Goal: Task Accomplishment & Management: Use online tool/utility

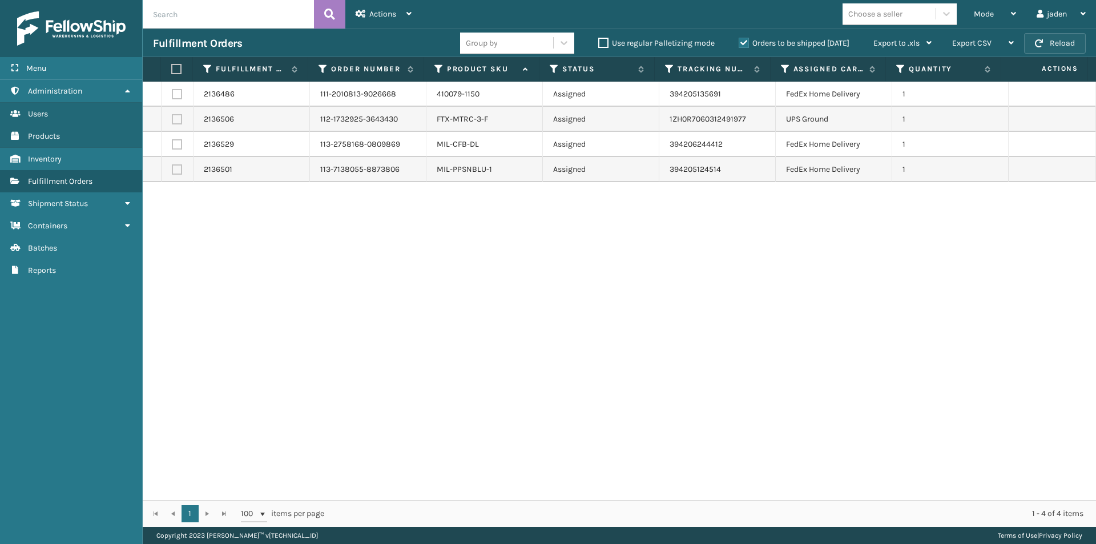
click at [1056, 46] on button "Reload" at bounding box center [1055, 43] width 62 height 21
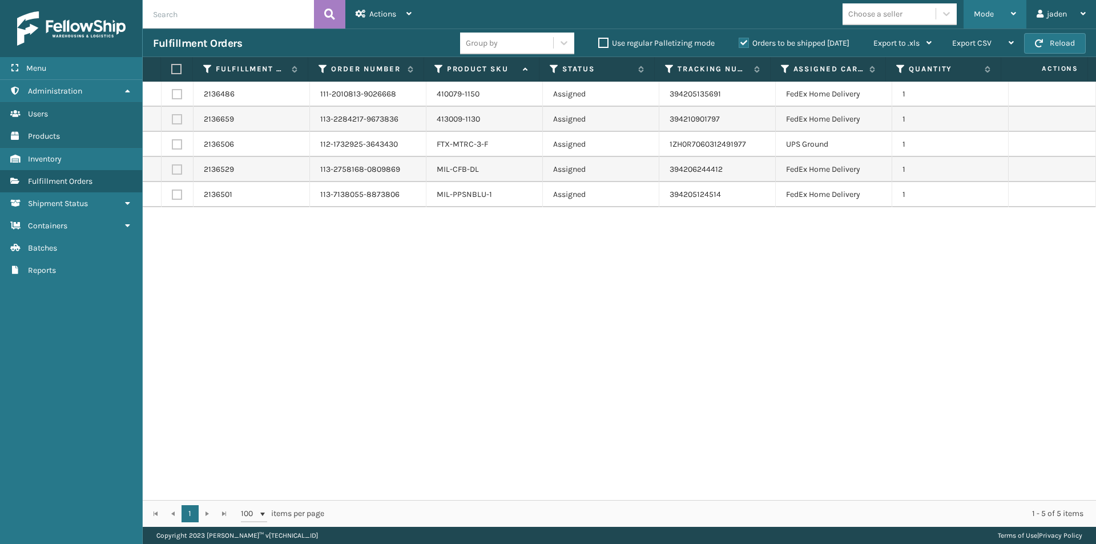
click at [994, 13] on div "Mode" at bounding box center [995, 14] width 42 height 29
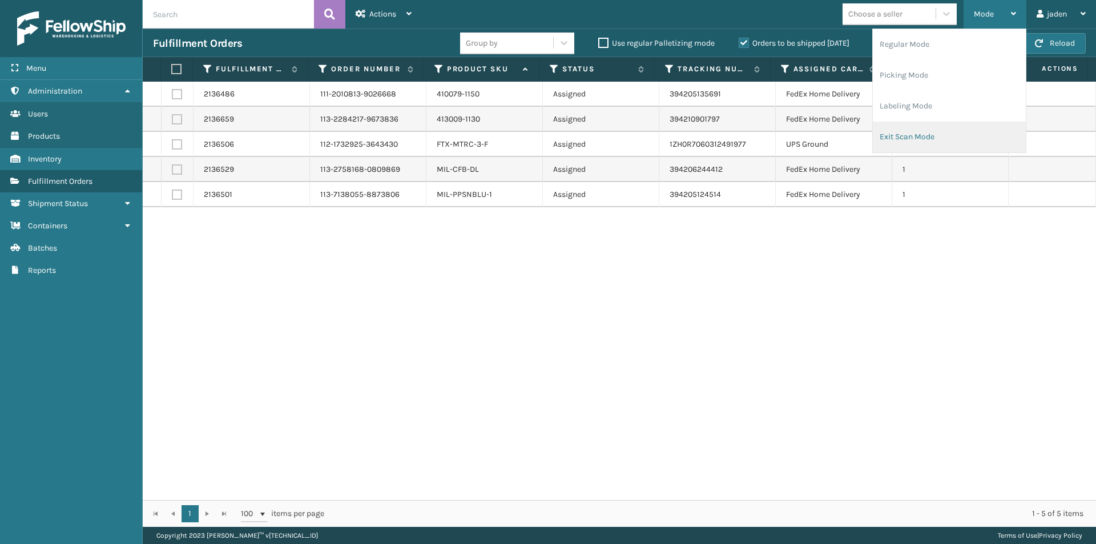
click at [909, 138] on li "Exit Scan Mode" at bounding box center [949, 137] width 153 height 31
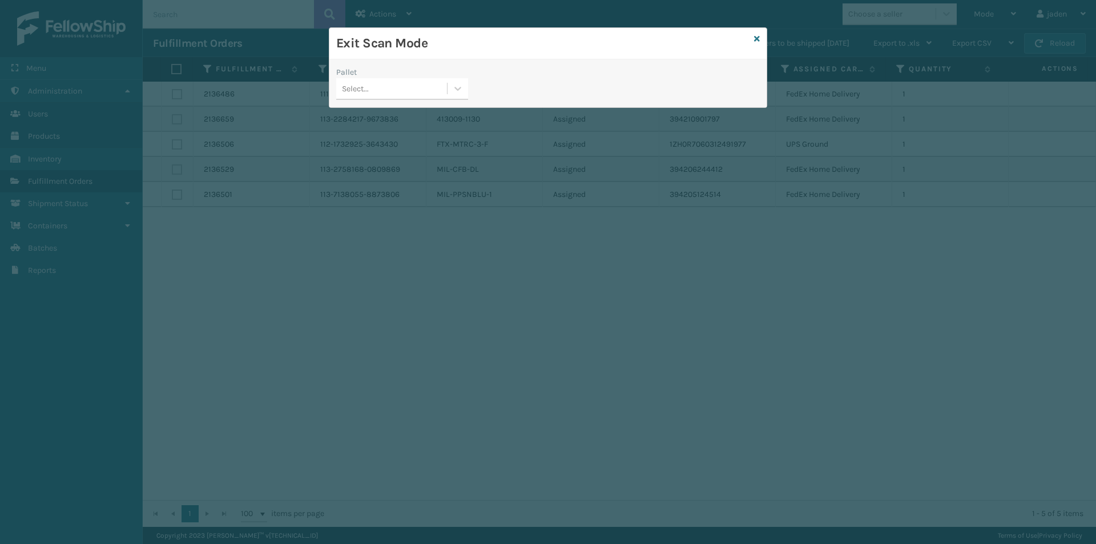
click at [444, 98] on div "Select..." at bounding box center [402, 89] width 132 height 22
click at [419, 112] on div "USPSG-EGDZ52EDI8" at bounding box center [402, 117] width 132 height 21
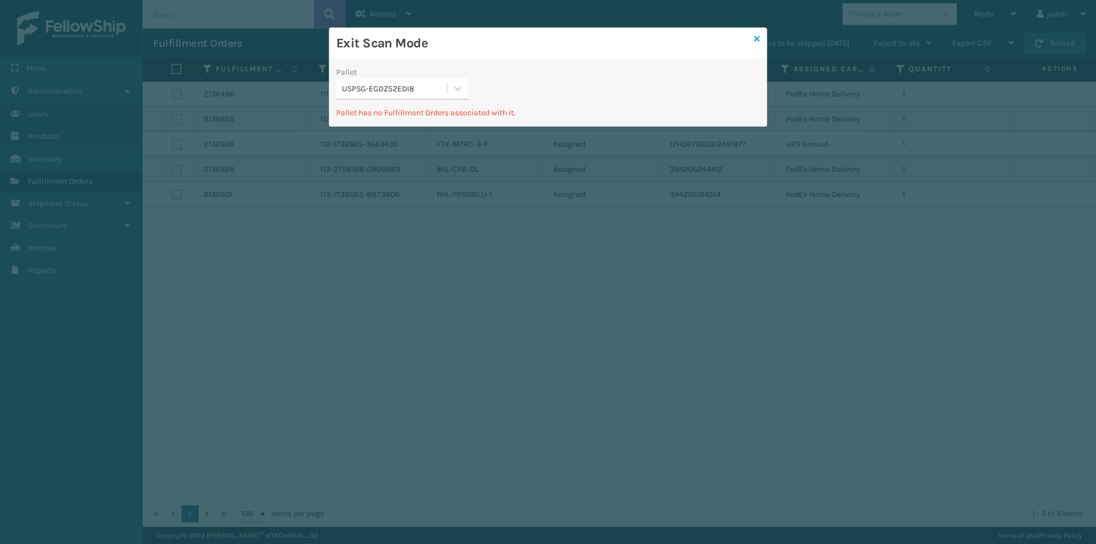
click at [756, 40] on icon at bounding box center [757, 39] width 6 height 8
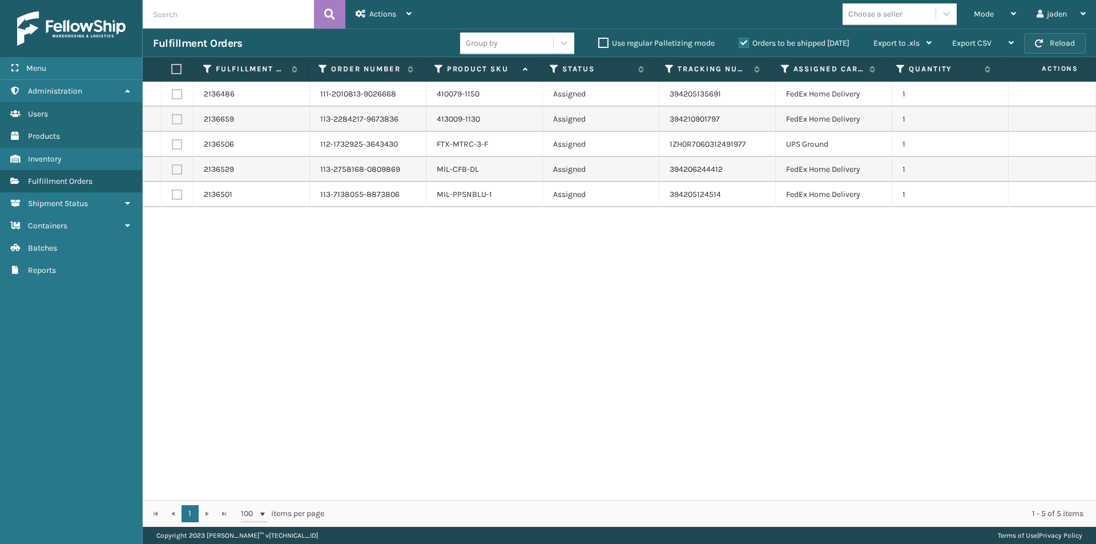
click at [1033, 44] on button "Reload" at bounding box center [1055, 43] width 62 height 21
click at [742, 43] on label "Orders to be shipped [DATE]" at bounding box center [794, 43] width 111 height 10
click at [740, 43] on input "Orders to be shipped [DATE]" at bounding box center [739, 40] width 1 height 7
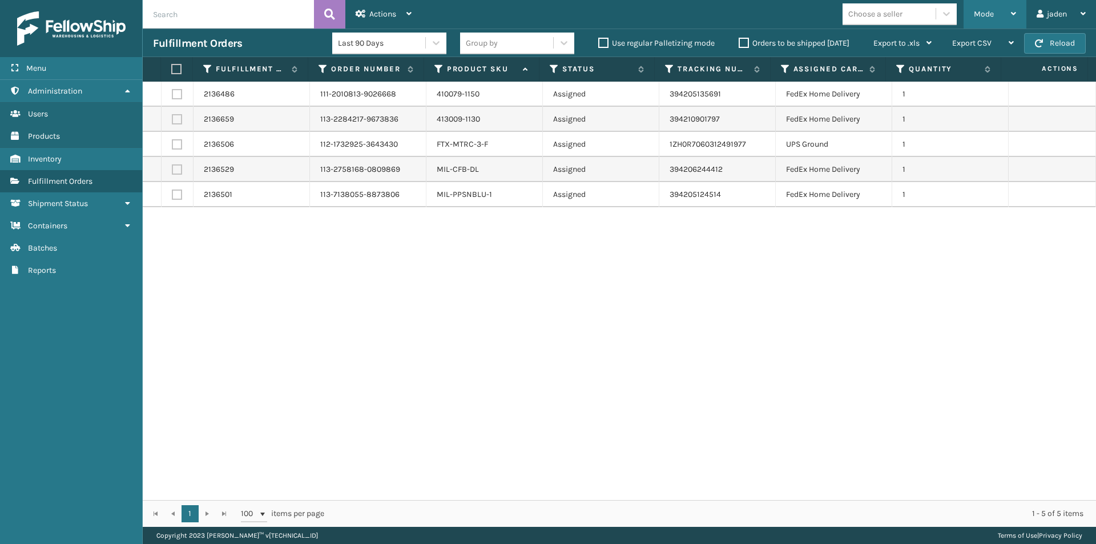
click at [1001, 15] on div "Mode" at bounding box center [995, 14] width 42 height 29
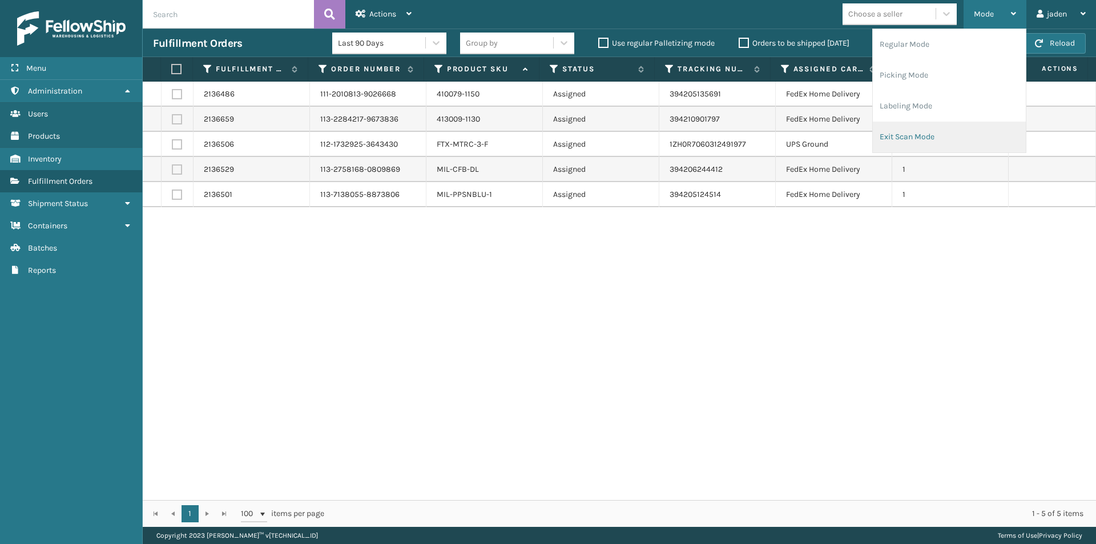
click at [966, 123] on li "Exit Scan Mode" at bounding box center [949, 137] width 153 height 31
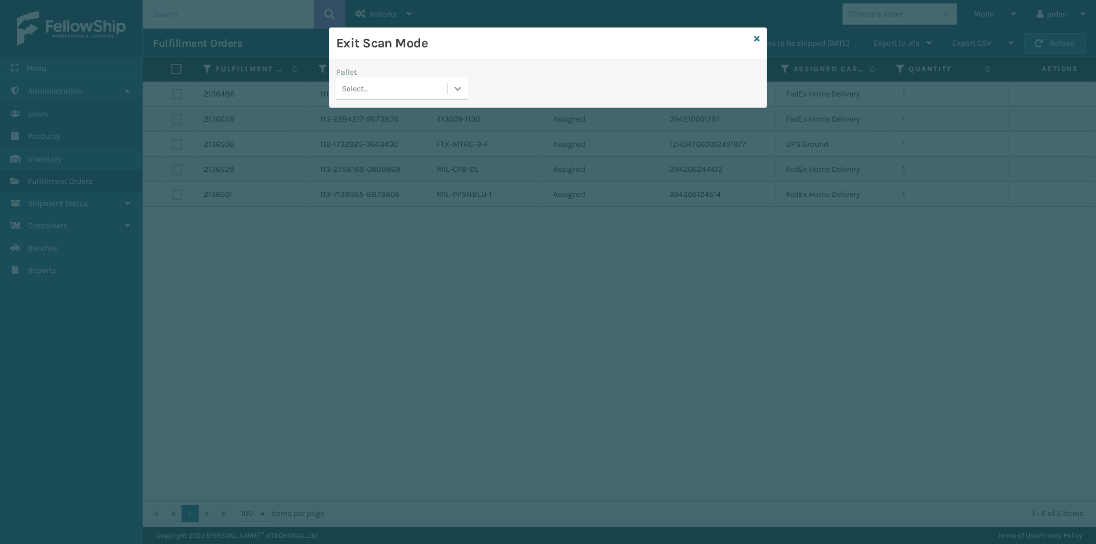
click at [457, 88] on icon at bounding box center [457, 88] width 11 height 11
click at [376, 117] on div "USPSG-EGDZ52EDI8" at bounding box center [402, 117] width 132 height 21
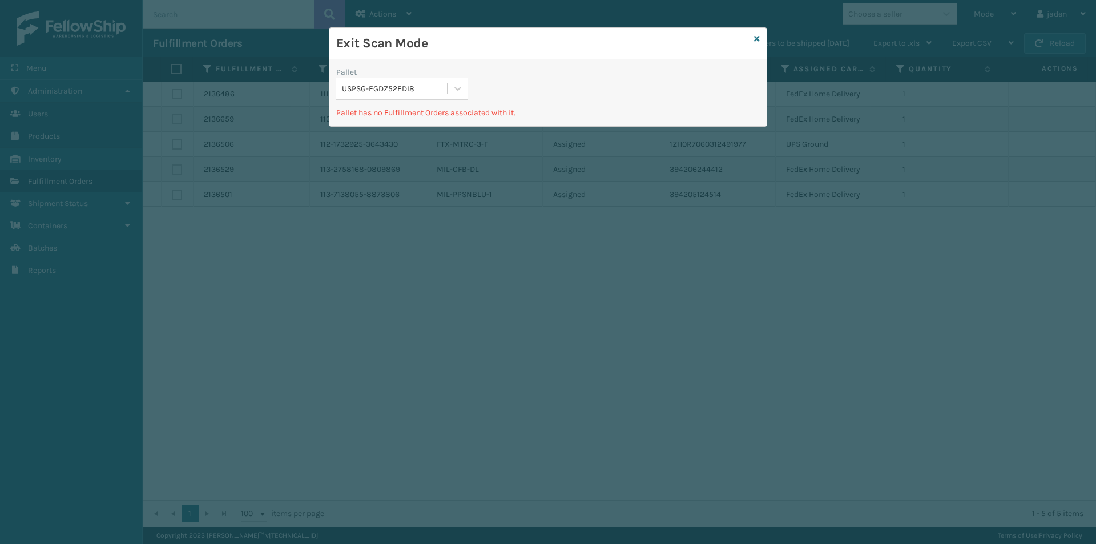
drag, startPoint x: 612, startPoint y: 42, endPoint x: 558, endPoint y: 66, distance: 59.0
click at [497, 54] on div "Exit Scan Mode" at bounding box center [547, 43] width 437 height 31
drag, startPoint x: 649, startPoint y: 78, endPoint x: 476, endPoint y: 78, distance: 172.5
click at [502, 39] on h3 "Exit Scan Mode" at bounding box center [542, 43] width 413 height 17
click at [457, 90] on icon at bounding box center [457, 88] width 11 height 11
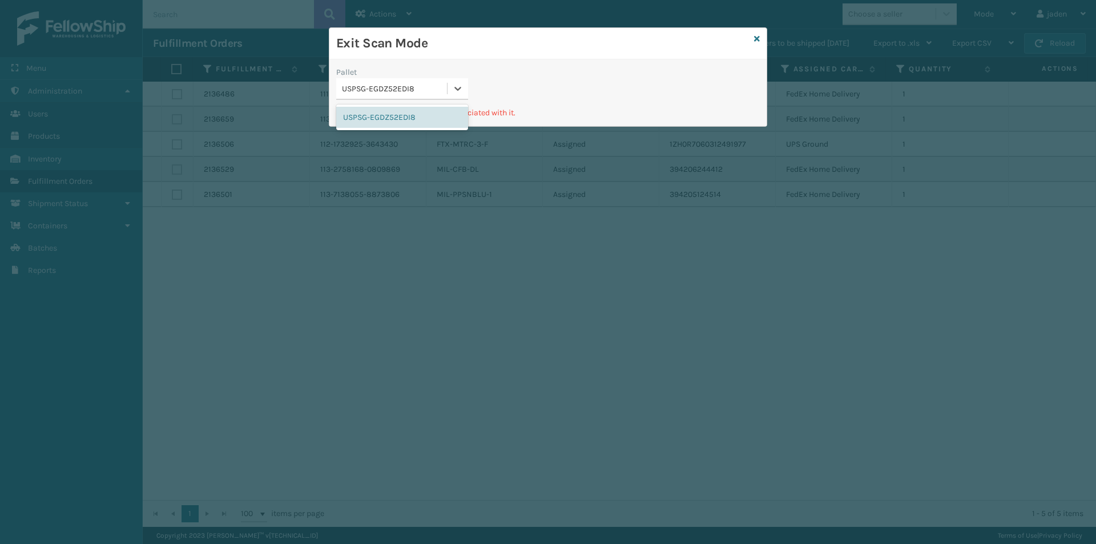
click at [397, 131] on div "Exit Scan Mode Pallet option USPSG-EGDZ52EDI8 focused, 1 of 1. 1 result availab…" at bounding box center [548, 272] width 1096 height 544
click at [402, 123] on div "USPSG-EGDZ52EDI8" at bounding box center [402, 117] width 132 height 21
click at [752, 42] on div "Exit Scan Mode" at bounding box center [547, 43] width 437 height 31
click at [754, 39] on div "Exit Scan Mode" at bounding box center [547, 43] width 437 height 31
click at [759, 39] on icon at bounding box center [757, 39] width 6 height 8
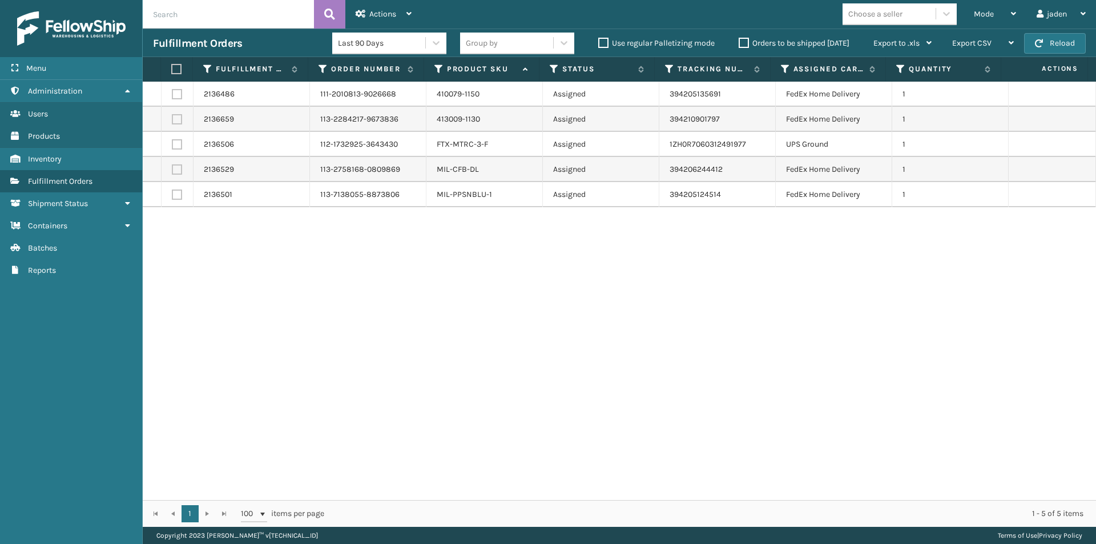
drag, startPoint x: 602, startPoint y: 264, endPoint x: 323, endPoint y: 288, distance: 280.8
click at [304, 315] on div "2136486 111-2010813-9026668 410079-1150 Assigned 394205135691 FedEx Home Delive…" at bounding box center [620, 291] width 954 height 419
click at [1036, 46] on span "button" at bounding box center [1039, 43] width 8 height 8
drag, startPoint x: 704, startPoint y: 268, endPoint x: 457, endPoint y: 264, distance: 246.7
click at [457, 264] on div "2136486 111-2010813-9026668 410079-1150 Assigned 394205135691 FedEx Home Delive…" at bounding box center [620, 291] width 954 height 419
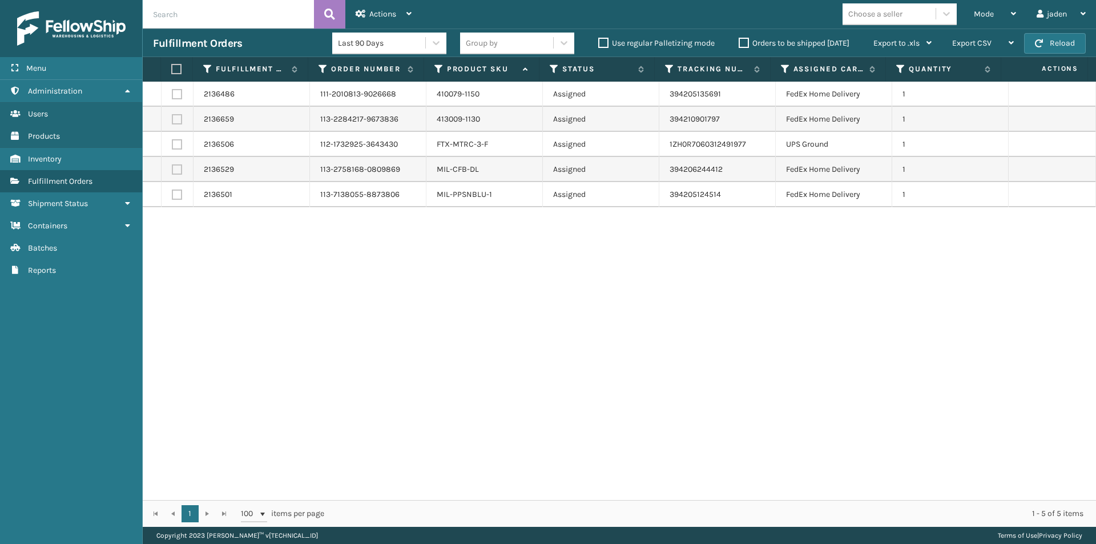
drag, startPoint x: 664, startPoint y: 250, endPoint x: 491, endPoint y: 248, distance: 172.5
click at [491, 248] on div "2136486 111-2010813-9026668 410079-1150 Assigned 394205135691 FedEx Home Delive…" at bounding box center [620, 291] width 954 height 419
drag, startPoint x: 630, startPoint y: 242, endPoint x: 417, endPoint y: 235, distance: 213.1
click at [412, 242] on div "2136486 111-2010813-9026668 410079-1150 Assigned 394205135691 FedEx Home Delive…" at bounding box center [620, 291] width 954 height 419
click at [1060, 41] on button "Reload" at bounding box center [1055, 43] width 62 height 21
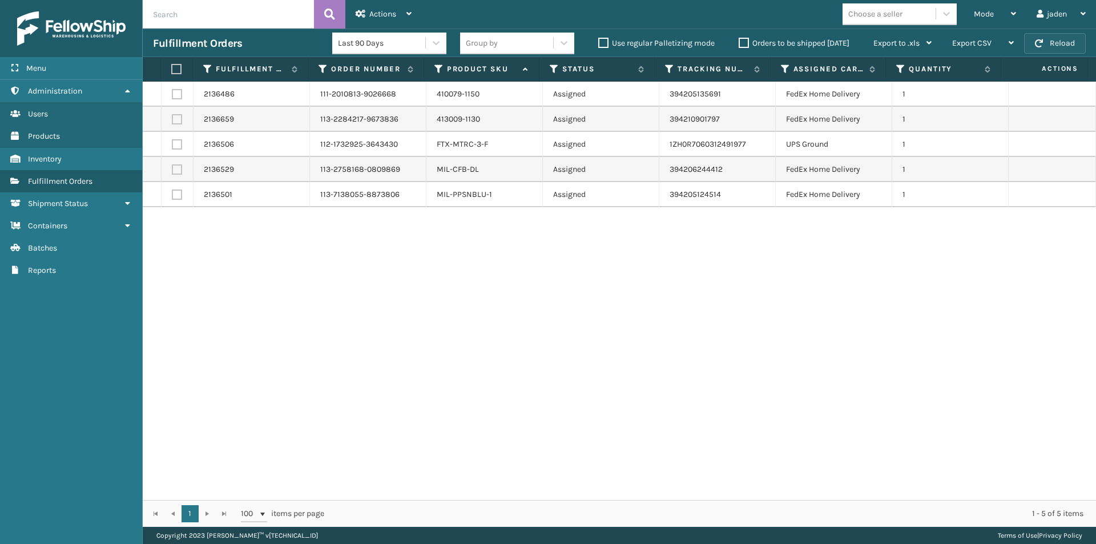
click at [1037, 44] on span "button" at bounding box center [1039, 43] width 8 height 8
click at [1039, 53] on button "Reload" at bounding box center [1055, 43] width 62 height 21
drag, startPoint x: 794, startPoint y: 265, endPoint x: 462, endPoint y: 348, distance: 342.5
click at [462, 348] on div "2136486 111-2010813-9026668 410079-1150 Assigned 394205135691 FedEx Home Delive…" at bounding box center [620, 291] width 954 height 419
click at [1059, 38] on button "Reload" at bounding box center [1055, 43] width 62 height 21
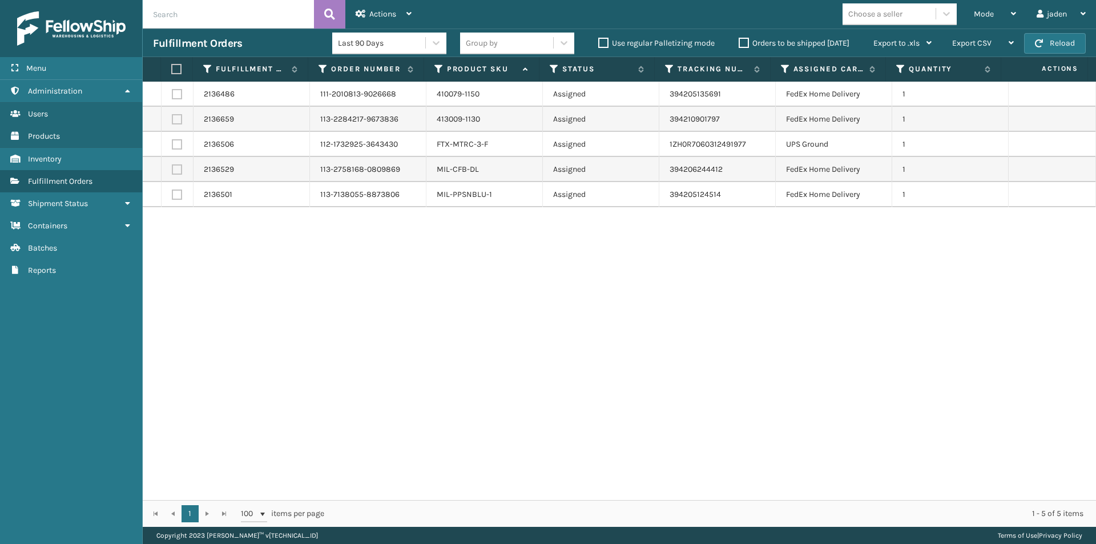
click at [1059, 38] on button "Reload" at bounding box center [1055, 43] width 62 height 21
click at [1003, 13] on div "Mode" at bounding box center [995, 14] width 42 height 29
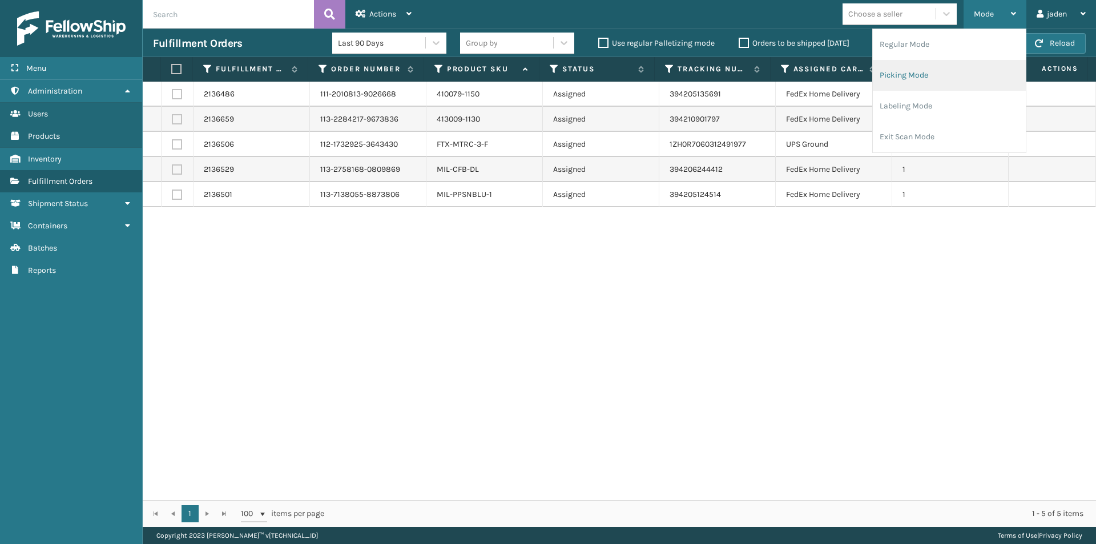
click at [969, 73] on li "Picking Mode" at bounding box center [949, 75] width 153 height 31
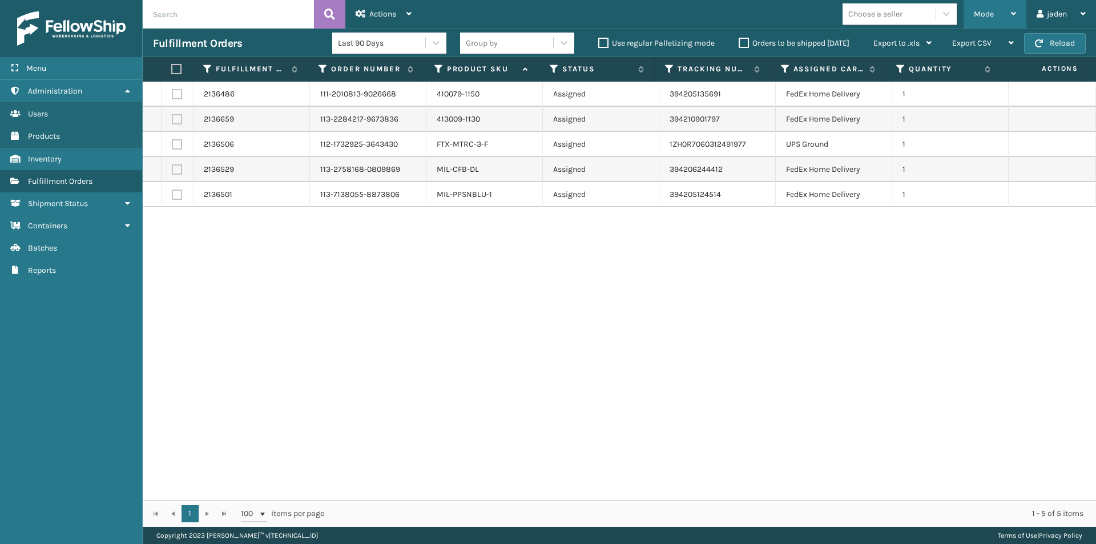
click at [984, 21] on div "Mode" at bounding box center [995, 14] width 42 height 29
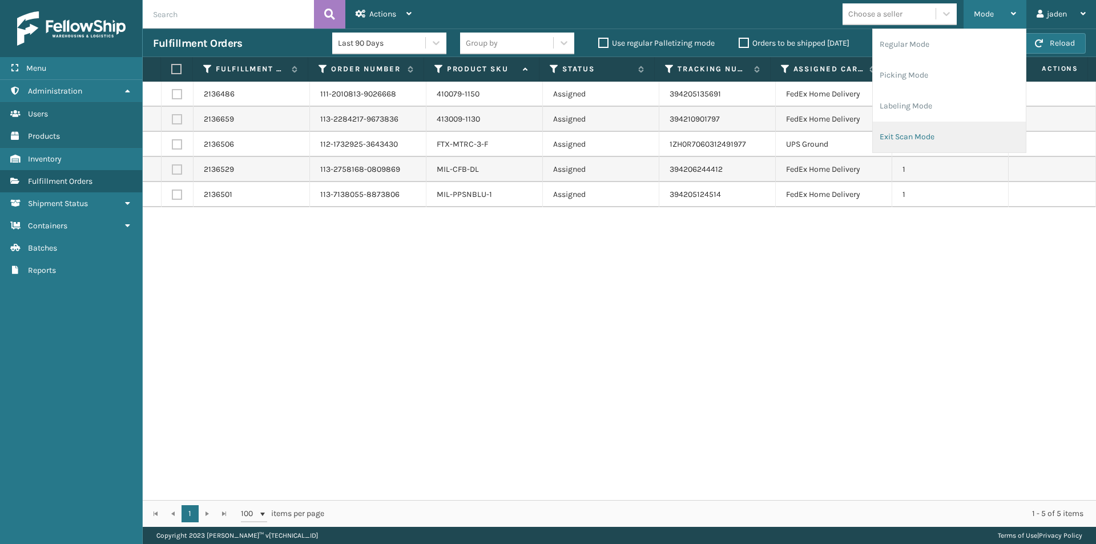
click at [937, 150] on li "Exit Scan Mode" at bounding box center [949, 137] width 153 height 31
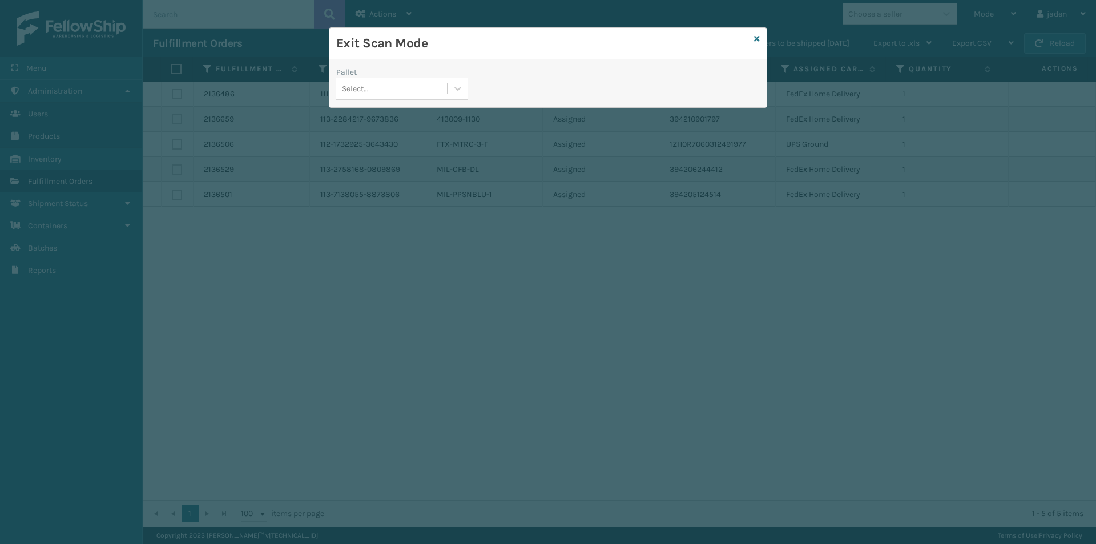
click at [429, 93] on div "Select..." at bounding box center [391, 88] width 111 height 19
click at [392, 120] on div "USPSG-EGDZ52EDI8" at bounding box center [402, 117] width 132 height 21
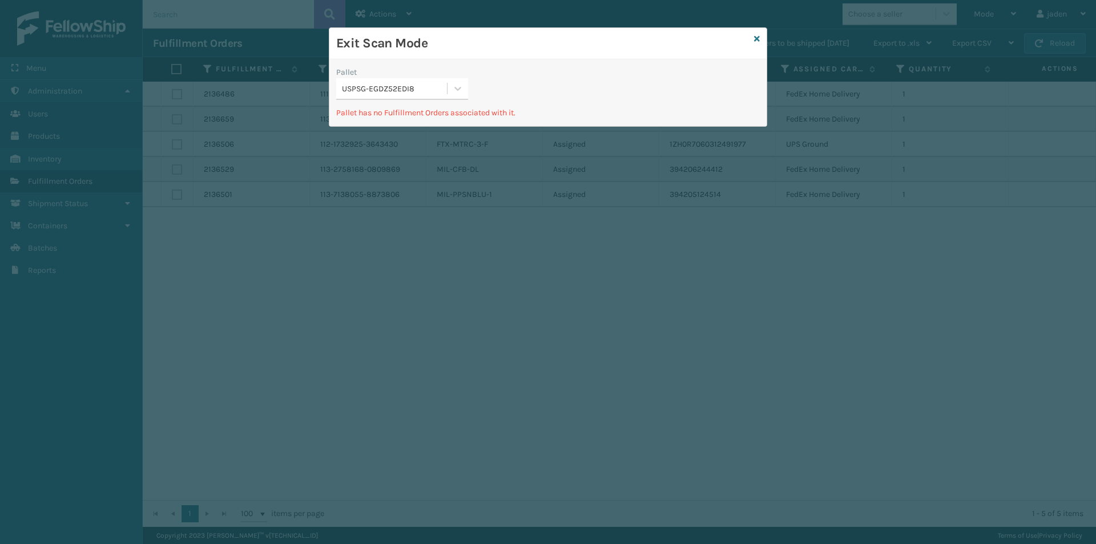
drag, startPoint x: 475, startPoint y: 90, endPoint x: 572, endPoint y: 62, distance: 101.0
drag, startPoint x: 572, startPoint y: 62, endPoint x: 501, endPoint y: 36, distance: 75.9
click at [501, 36] on h3 "Exit Scan Mode" at bounding box center [542, 43] width 413 height 17
click at [751, 41] on div "Exit Scan Mode" at bounding box center [547, 43] width 437 height 31
click at [753, 39] on div "Exit Scan Mode" at bounding box center [547, 43] width 437 height 31
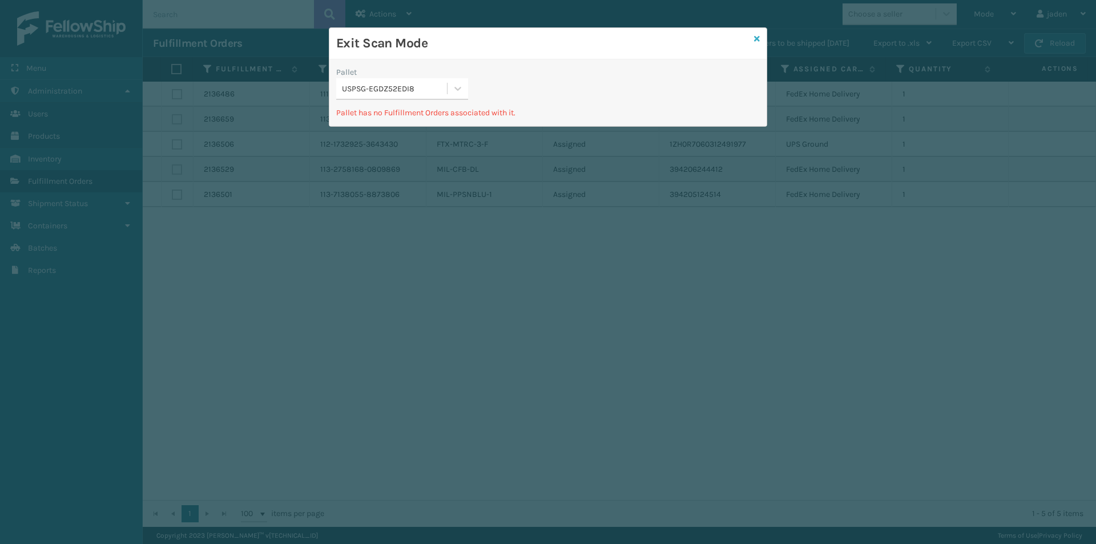
click at [758, 39] on icon at bounding box center [757, 39] width 6 height 8
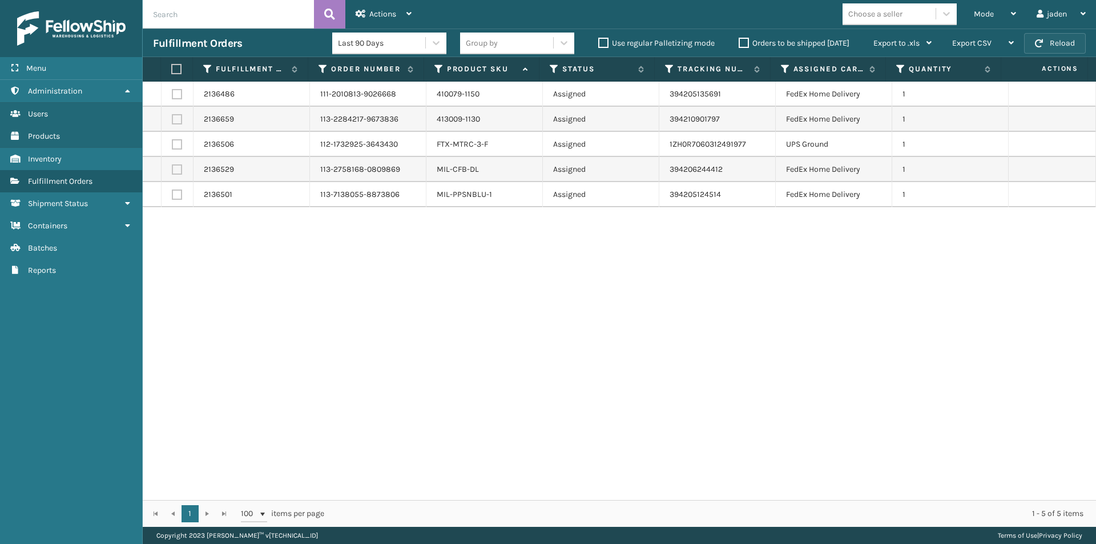
click at [1061, 42] on button "Reload" at bounding box center [1055, 43] width 62 height 21
click at [1047, 47] on button "Reload" at bounding box center [1055, 43] width 62 height 21
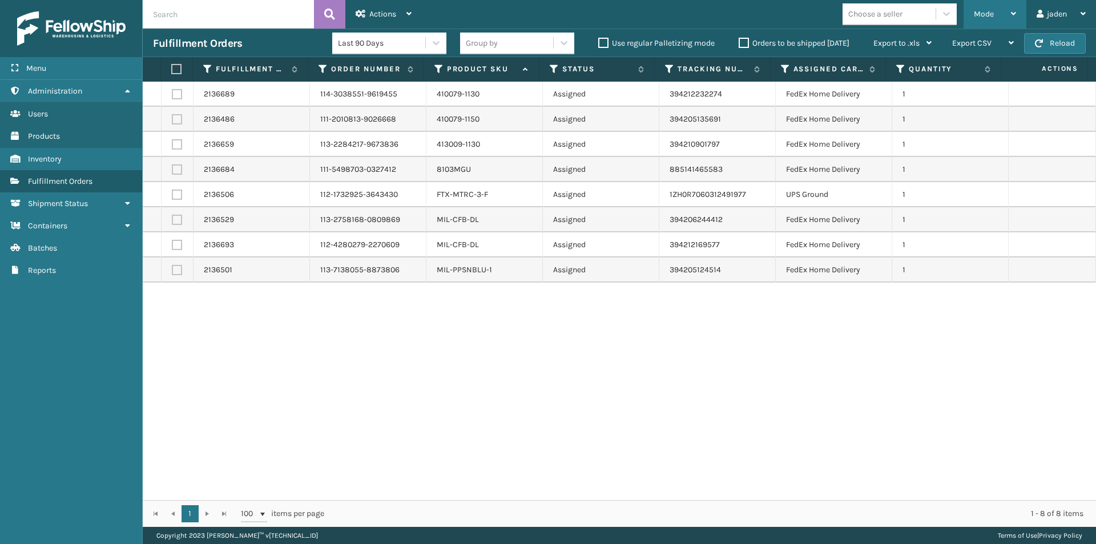
click at [1003, 11] on div "Mode" at bounding box center [995, 14] width 42 height 29
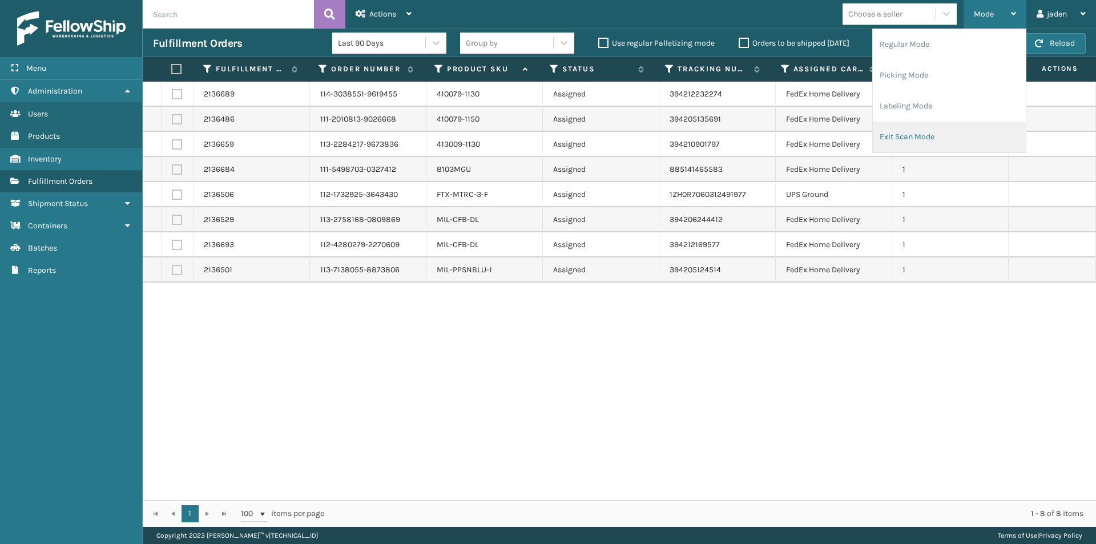
click at [922, 127] on li "Exit Scan Mode" at bounding box center [949, 137] width 153 height 31
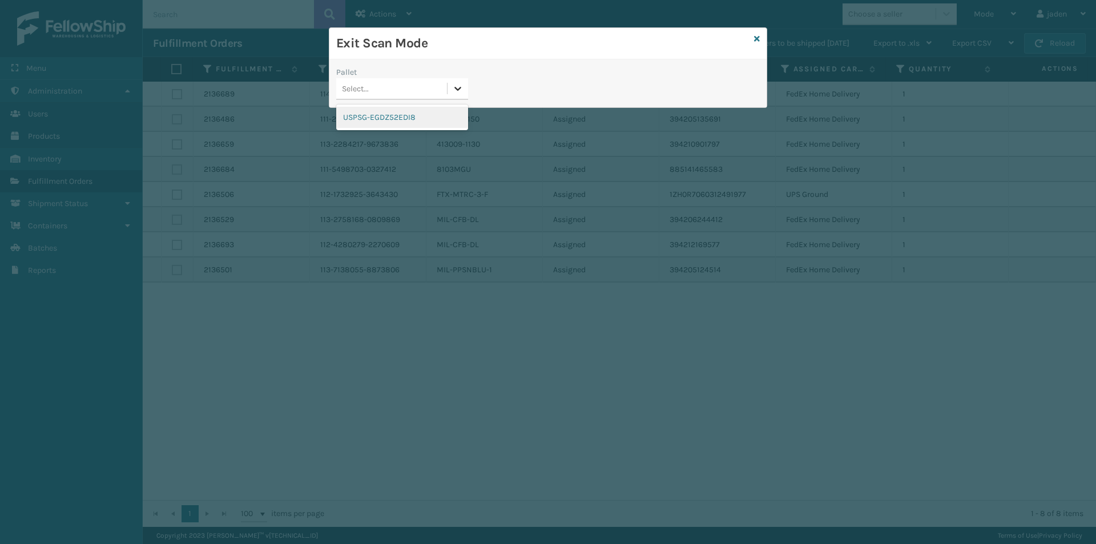
click at [451, 95] on div at bounding box center [458, 88] width 21 height 21
click at [414, 116] on div "USPSG-EGDZ52EDI8" at bounding box center [402, 117] width 132 height 21
